Goal: Information Seeking & Learning: Learn about a topic

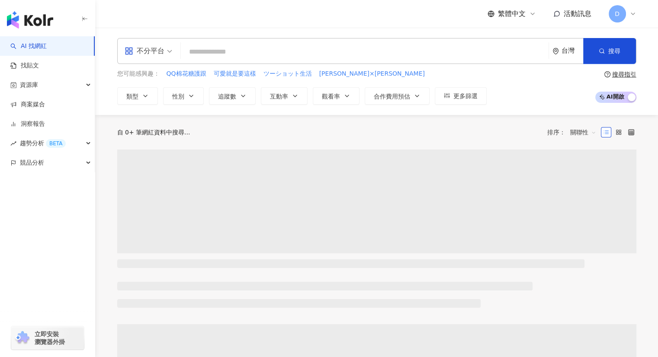
type input "****"
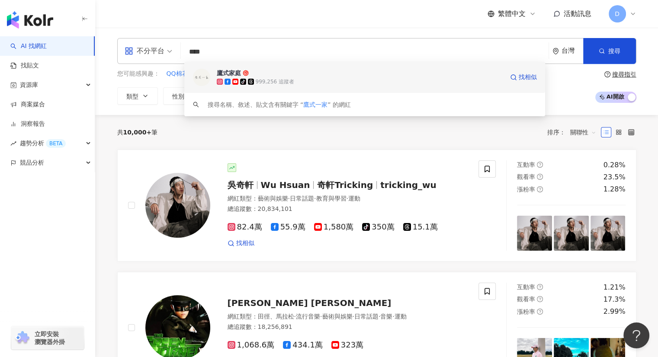
click at [240, 82] on icon at bounding box center [243, 82] width 6 height 6
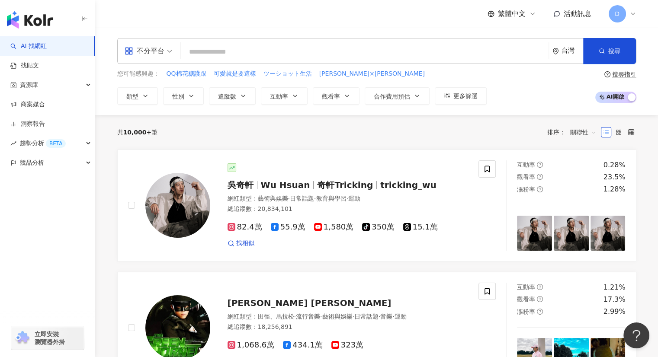
click at [205, 50] on input "search" at bounding box center [364, 52] width 361 height 16
paste input "******"
type input "******"
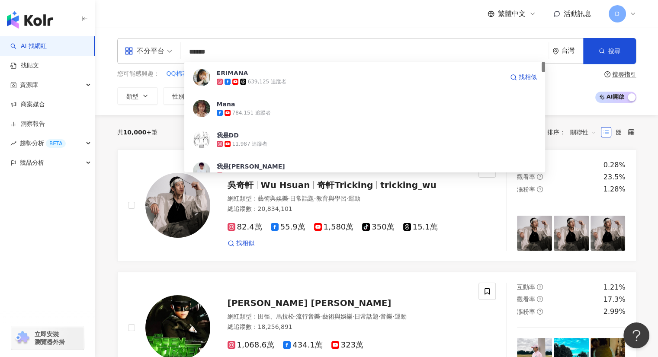
click at [266, 86] on div "ERIMANA 639,125 追蹤者 找相似" at bounding box center [364, 77] width 361 height 31
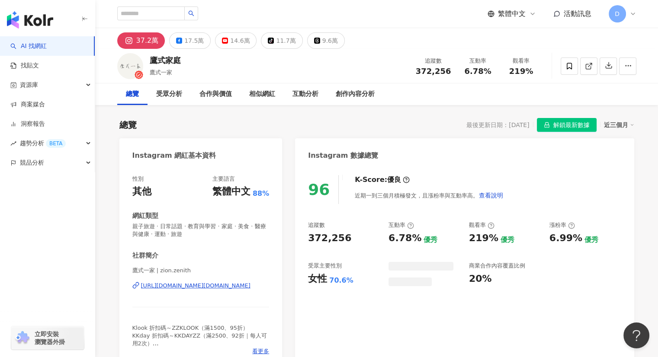
click at [217, 130] on div "總覽 最後更新日期：[DATE] 解鎖最新數據 近三個月" at bounding box center [376, 125] width 515 height 14
drag, startPoint x: 194, startPoint y: 288, endPoint x: 267, endPoint y: 35, distance: 262.7
click at [194, 288] on div "[URL][DOMAIN_NAME][DOMAIN_NAME]" at bounding box center [195, 286] width 109 height 8
click at [192, 40] on div "17.5萬" at bounding box center [193, 41] width 19 height 12
click at [188, 39] on div "17.5萬" at bounding box center [193, 41] width 19 height 12
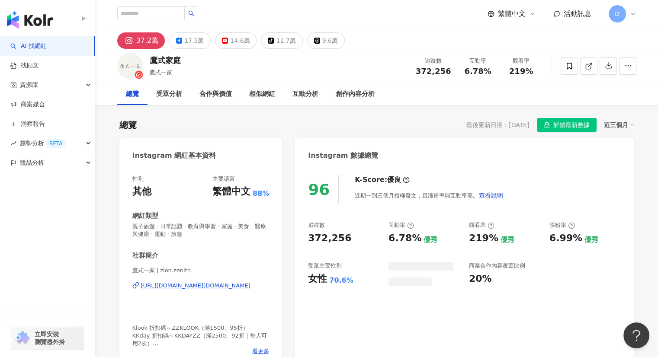
click at [190, 38] on div "17.5萬" at bounding box center [193, 41] width 19 height 12
click at [184, 45] on div "17.5萬" at bounding box center [193, 41] width 19 height 12
click at [185, 42] on div "17.5萬" at bounding box center [193, 41] width 19 height 12
click at [192, 41] on div "17.5萬" at bounding box center [193, 41] width 19 height 12
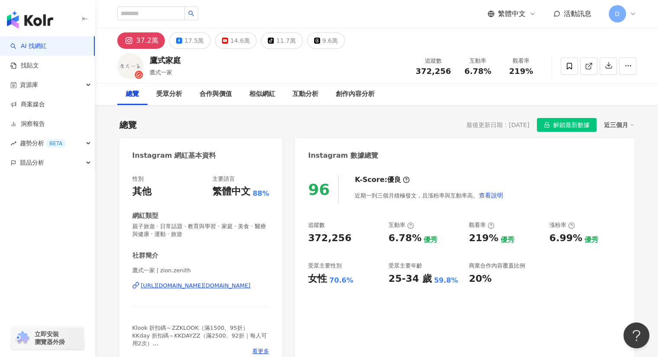
click at [192, 41] on div "17.5萬" at bounding box center [193, 41] width 19 height 12
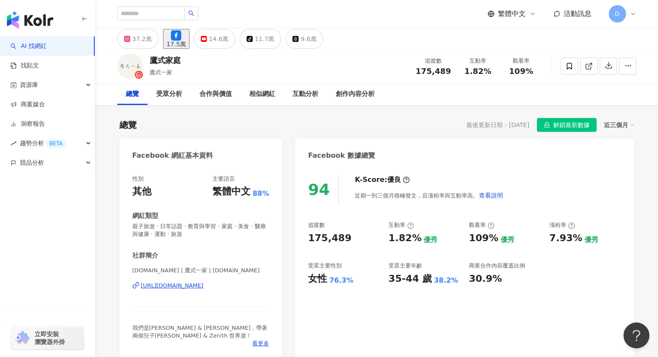
click at [193, 289] on div "[URL][DOMAIN_NAME]" at bounding box center [172, 286] width 63 height 8
click at [195, 287] on div "[URL][DOMAIN_NAME]" at bounding box center [172, 286] width 63 height 8
click at [228, 42] on div "14.6萬" at bounding box center [218, 39] width 19 height 12
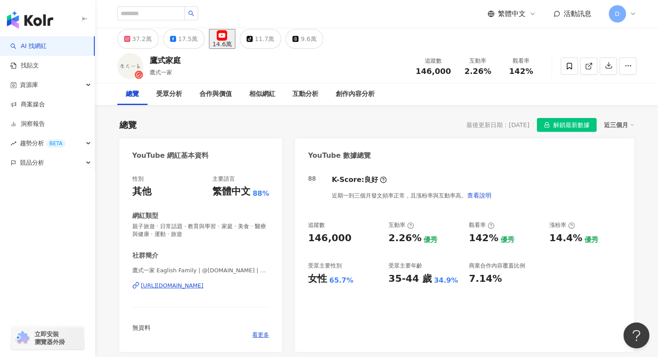
click at [204, 287] on div "[URL][DOMAIN_NAME]" at bounding box center [172, 286] width 63 height 8
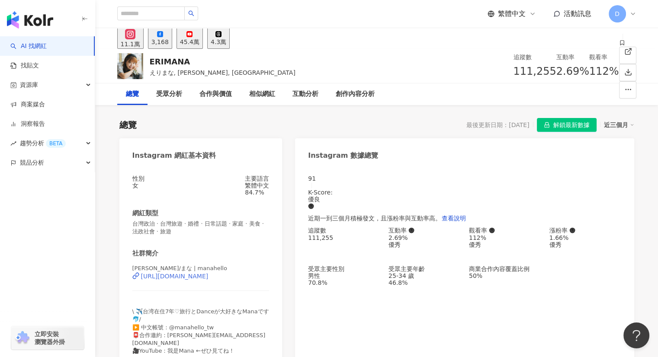
click at [180, 280] on div "https://www.instagram.com/manahello/" at bounding box center [174, 276] width 67 height 7
click at [169, 40] on div "3,168" at bounding box center [159, 41] width 17 height 7
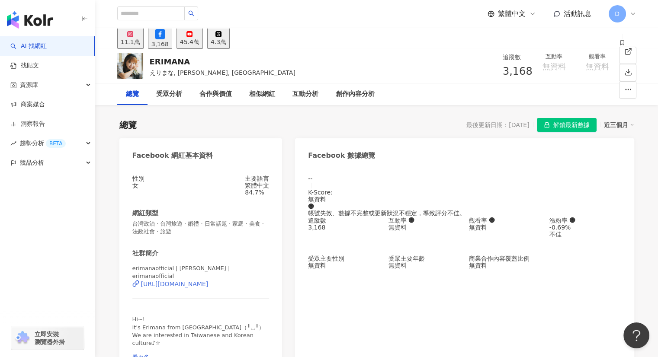
click at [175, 286] on div "https://www.facebook.com/2064497833877531" at bounding box center [174, 284] width 67 height 7
click at [199, 38] on div "45.4萬" at bounding box center [189, 41] width 19 height 7
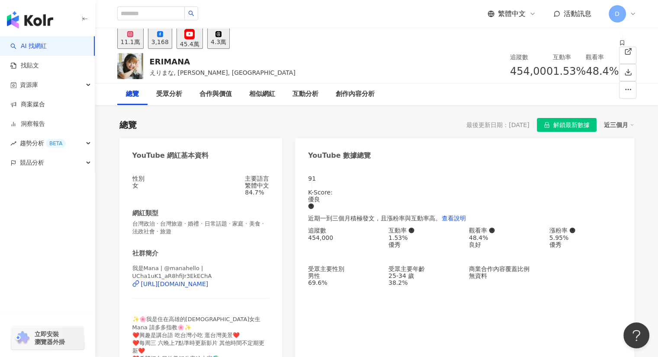
click at [194, 37] on rect at bounding box center [189, 34] width 9 height 6
click at [191, 35] on icon at bounding box center [190, 34] width 2 height 2
click at [195, 288] on div "https://www.youtube.com/channel/UCha1uK1_aR8hfiJr3EkEChA" at bounding box center [174, 284] width 67 height 7
click at [195, 286] on div "https://www.youtube.com/channel/UCha1uK1_aR8hfiJr3EkEChA" at bounding box center [174, 284] width 67 height 7
